Goal: Information Seeking & Learning: Check status

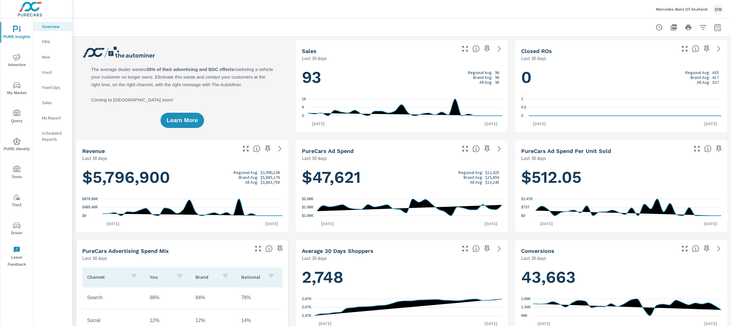
scroll to position [0, 0]
click at [50, 42] on p "PIPA" at bounding box center [54, 42] width 25 height 6
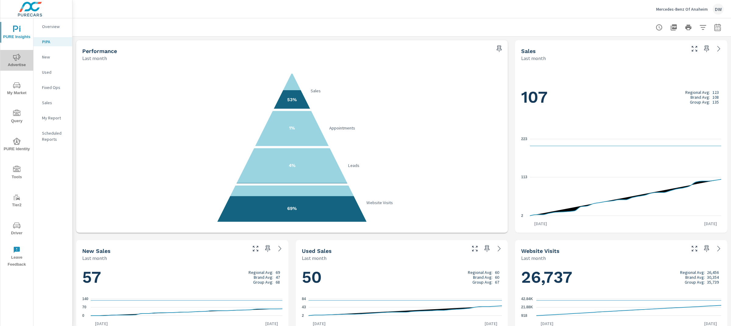
click at [14, 57] on icon "nav menu" at bounding box center [16, 57] width 7 height 7
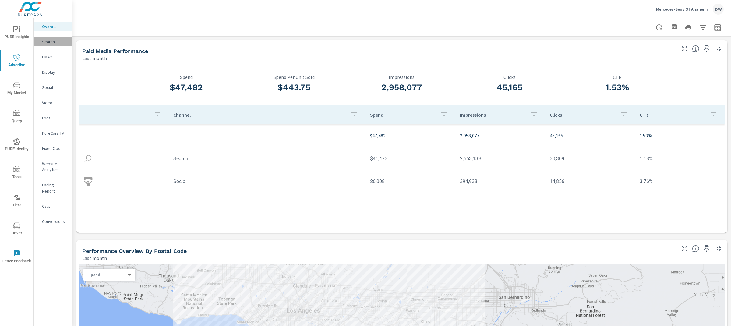
click at [46, 42] on p "Search" at bounding box center [54, 42] width 25 height 6
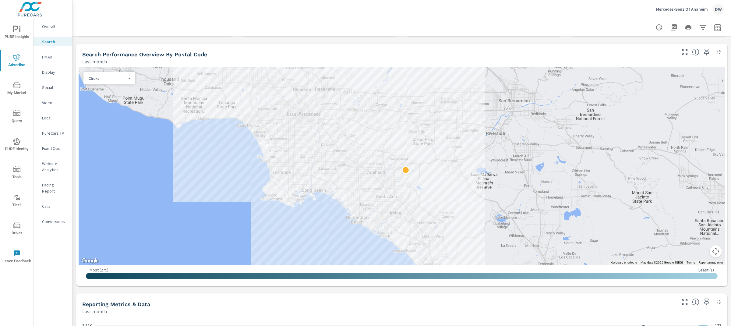
scroll to position [47, 0]
